Goal: Task Accomplishment & Management: Manage account settings

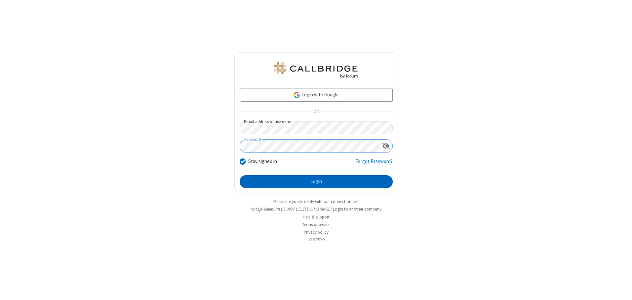
click at [316, 182] on button "Login" at bounding box center [316, 182] width 153 height 13
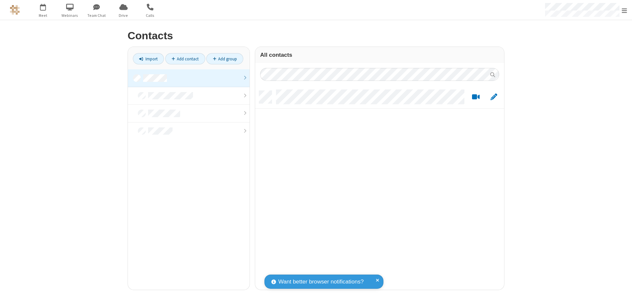
scroll to position [199, 244]
click at [189, 78] on link at bounding box center [189, 78] width 122 height 18
click at [185, 59] on link "Add contact" at bounding box center [185, 58] width 40 height 11
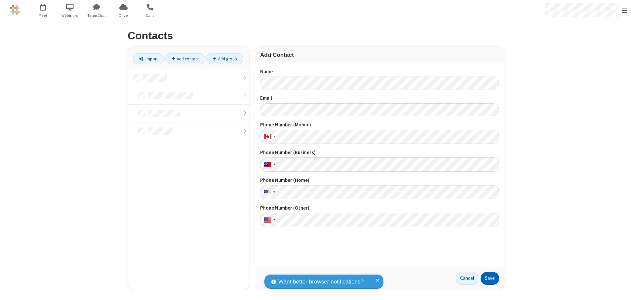
click at [490, 279] on button "Save" at bounding box center [490, 278] width 19 height 13
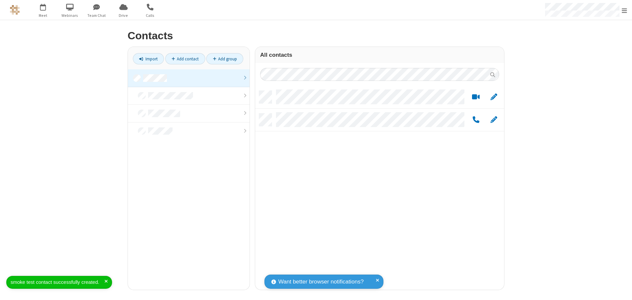
scroll to position [199, 244]
click at [185, 59] on link "Add contact" at bounding box center [185, 58] width 40 height 11
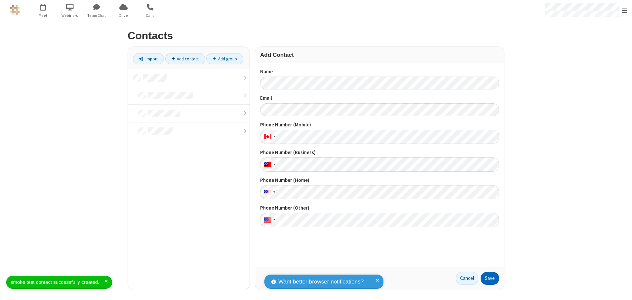
click at [490, 279] on button "Save" at bounding box center [490, 278] width 19 height 13
